Goal: Register for event/course

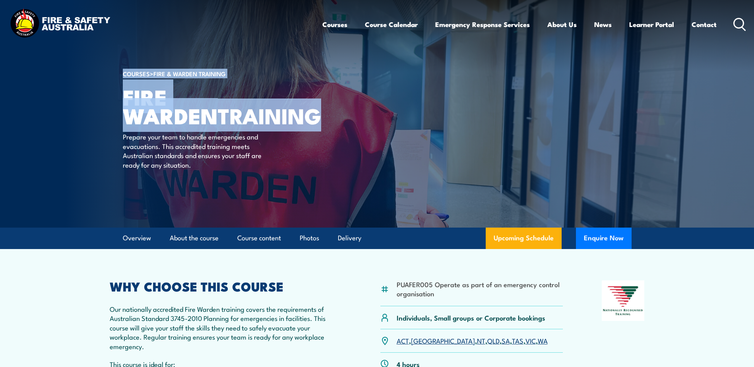
drag, startPoint x: 203, startPoint y: 102, endPoint x: 112, endPoint y: 85, distance: 92.9
click at [112, 85] on section "COURSES > Fire & Warden Training Fire Warden TRAINING Prepare your team to hand…" at bounding box center [377, 114] width 754 height 228
click at [114, 82] on img at bounding box center [377, 114] width 754 height 228
click at [120, 89] on img at bounding box center [377, 114] width 754 height 228
click at [218, 99] on strong "TRAINING" at bounding box center [269, 115] width 103 height 33
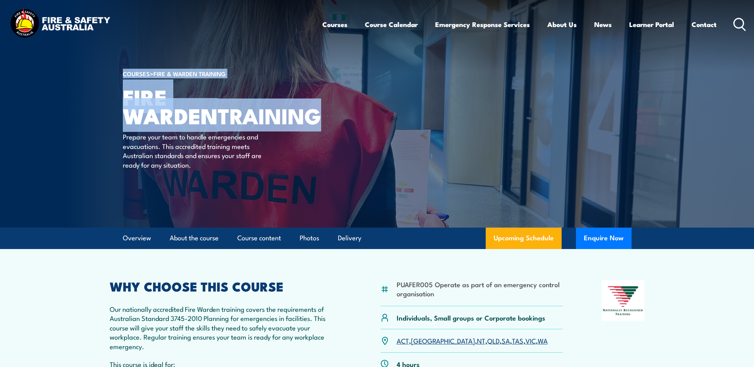
click at [226, 112] on strong "TRAINING" at bounding box center [269, 115] width 103 height 33
drag, startPoint x: 234, startPoint y: 121, endPoint x: 122, endPoint y: 93, distance: 115.3
click at [123, 93] on h1 "Fire Warden TRAINING" at bounding box center [221, 105] width 196 height 37
copy h1 "Fire Warden TRAINING"
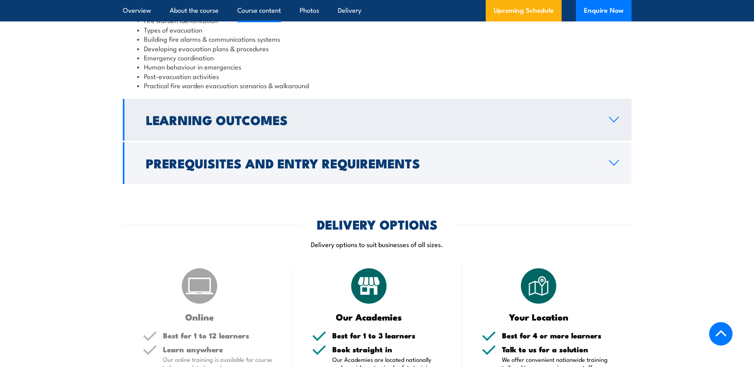
scroll to position [954, 0]
click at [290, 115] on h2 "Learning Outcomes" at bounding box center [371, 119] width 450 height 11
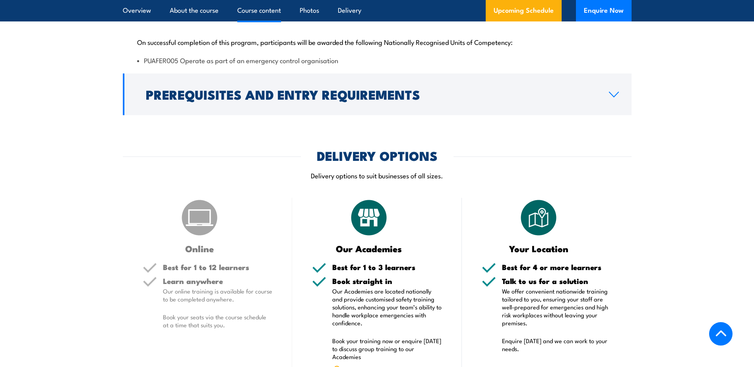
scroll to position [742, 0]
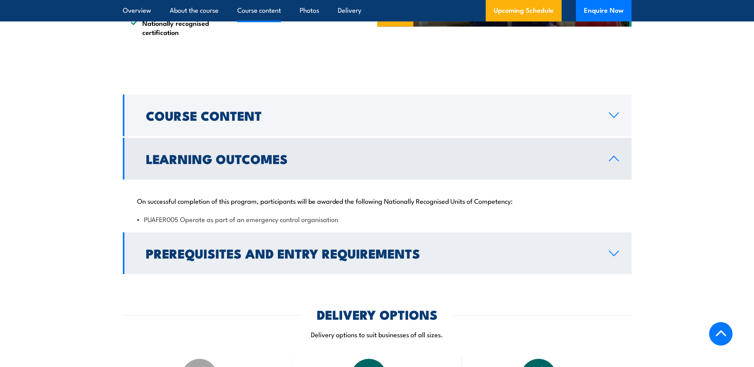
click at [455, 246] on link "Prerequisites and Entry Requirements" at bounding box center [377, 253] width 509 height 42
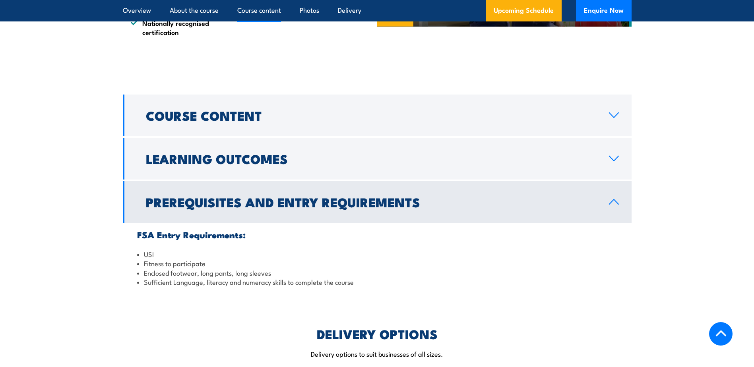
click at [403, 190] on link "Prerequisites and Entry Requirements" at bounding box center [377, 202] width 509 height 42
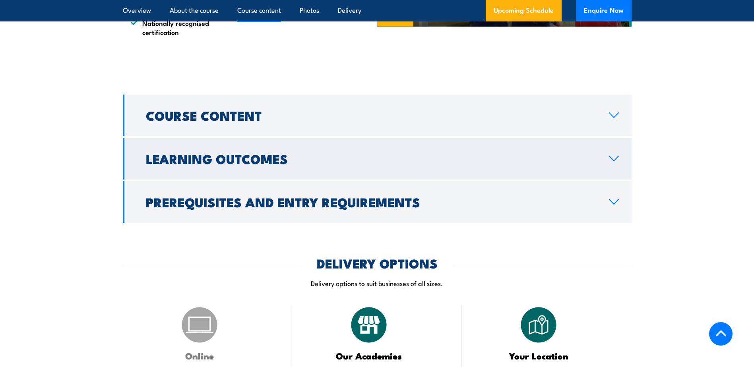
click at [385, 177] on link "Learning Outcomes" at bounding box center [377, 159] width 509 height 42
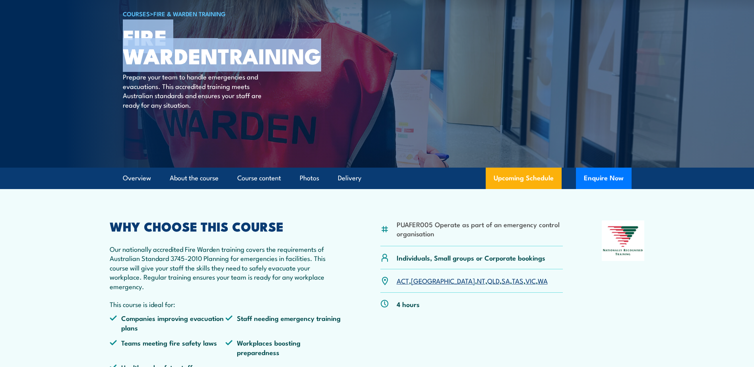
scroll to position [0, 0]
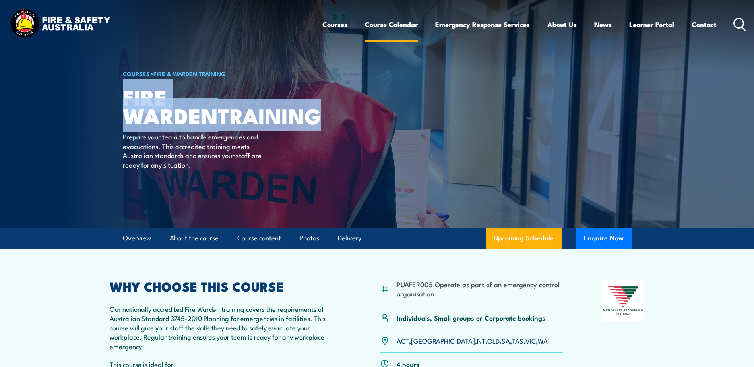
click at [389, 20] on link "Course Calendar" at bounding box center [391, 24] width 53 height 21
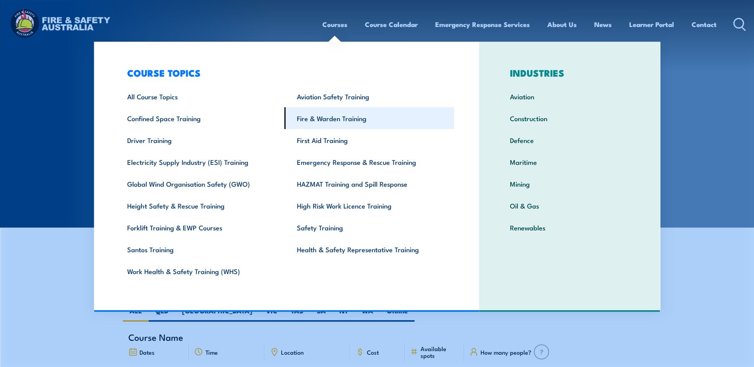
click at [331, 121] on link "Fire & Warden Training" at bounding box center [370, 118] width 170 height 22
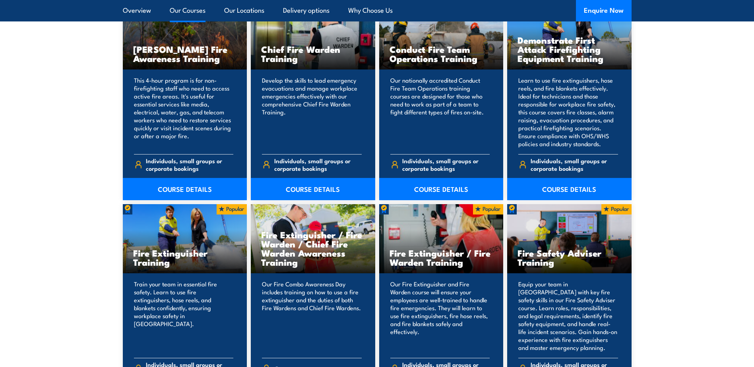
scroll to position [437, 0]
